Goal: Task Accomplishment & Management: Use online tool/utility

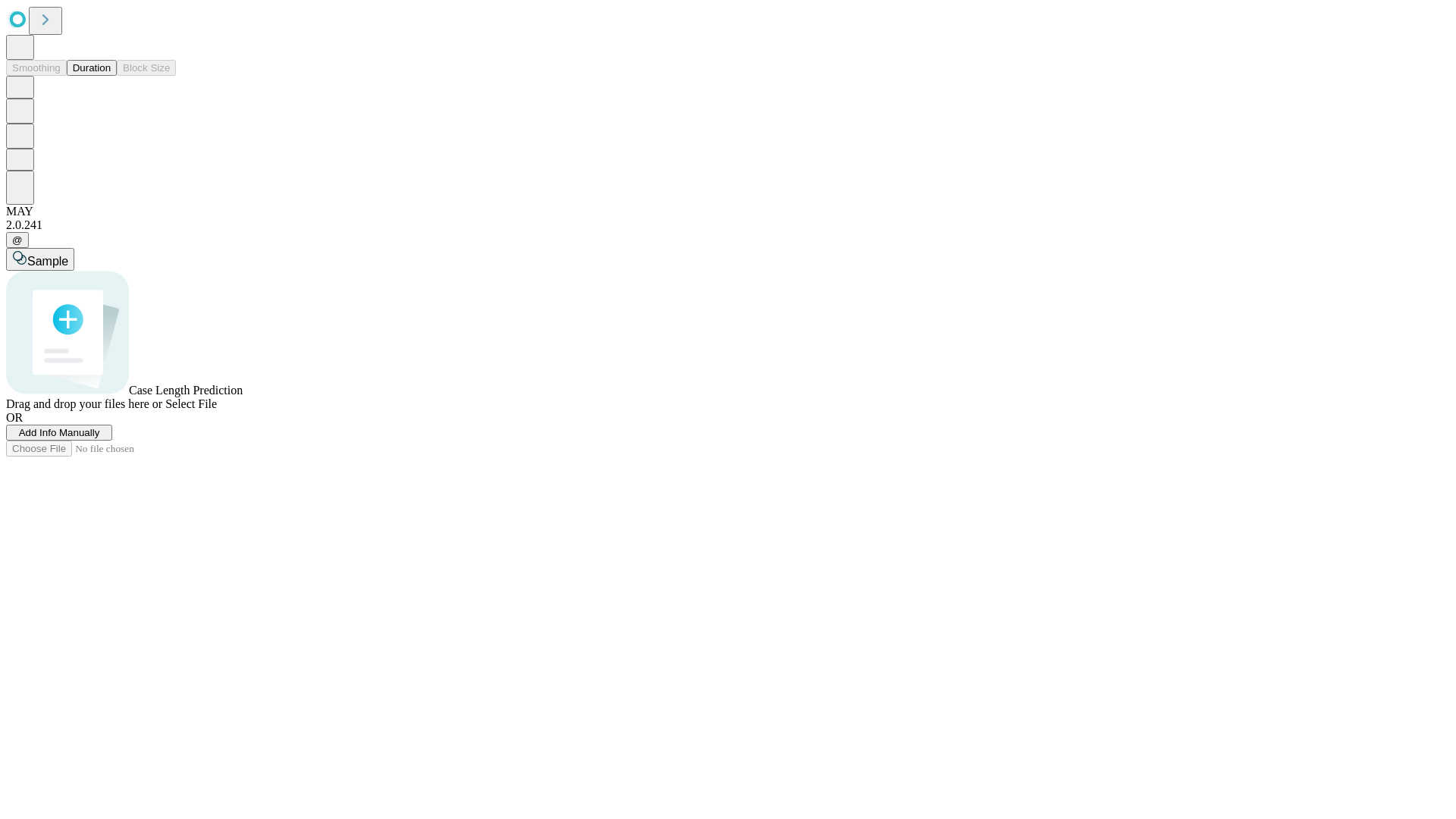
click at [111, 76] on button "Duration" at bounding box center [92, 67] width 50 height 16
click at [100, 438] on span "Add Info Manually" at bounding box center [60, 433] width 81 height 11
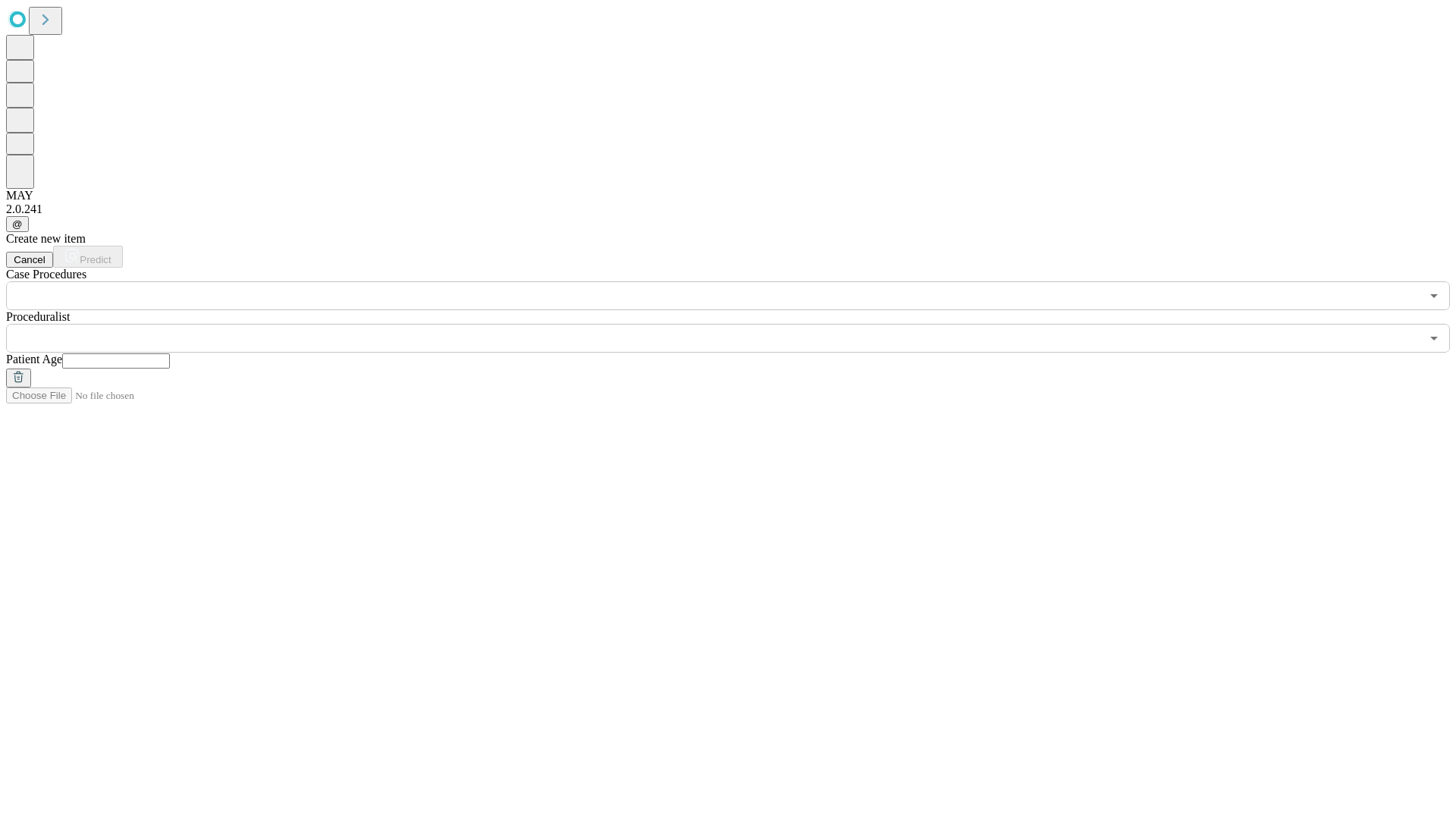
click at [170, 353] on input "text" at bounding box center [116, 361] width 108 height 15
type input "**"
click at [739, 324] on input "text" at bounding box center [714, 337] width 1414 height 29
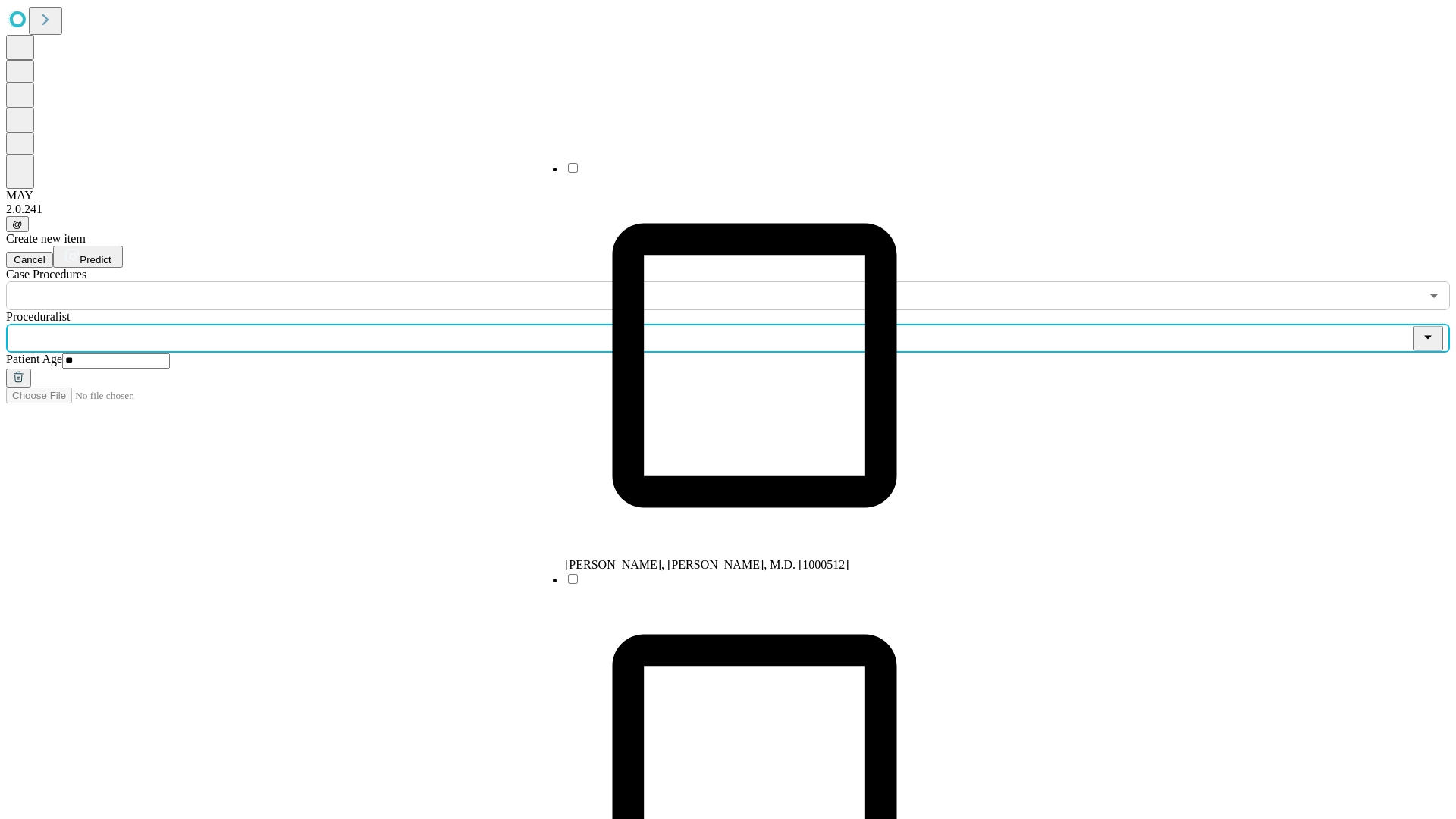
click at [740, 174] on li "[PERSON_NAME], [PERSON_NAME], M.D. [1000512]" at bounding box center [754, 366] width 379 height 411
click at [319, 281] on input "text" at bounding box center [714, 295] width 1414 height 29
